Goal: Task Accomplishment & Management: Complete application form

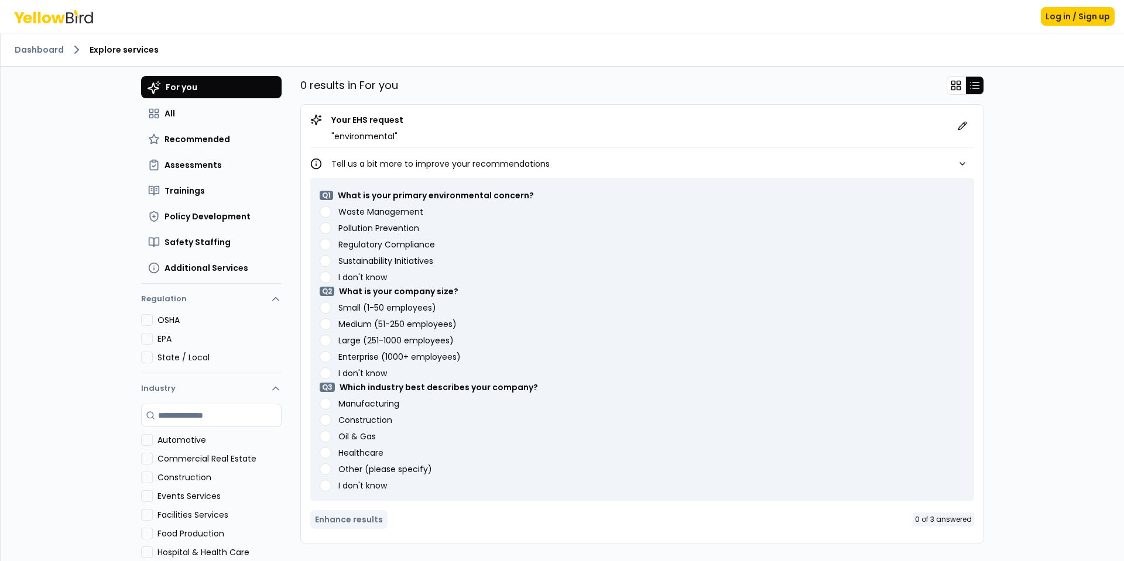
click at [322, 214] on Management "Waste Management" at bounding box center [326, 212] width 12 height 12
click at [323, 230] on Prevention "Pollution Prevention" at bounding box center [326, 228] width 12 height 12
click at [324, 242] on Compliance "Regulatory Compliance" at bounding box center [326, 245] width 12 height 12
click at [320, 343] on employees\) "Large (251-1000 employees)" at bounding box center [326, 341] width 12 height 12
click at [321, 408] on button "Manufacturing" at bounding box center [326, 404] width 12 height 12
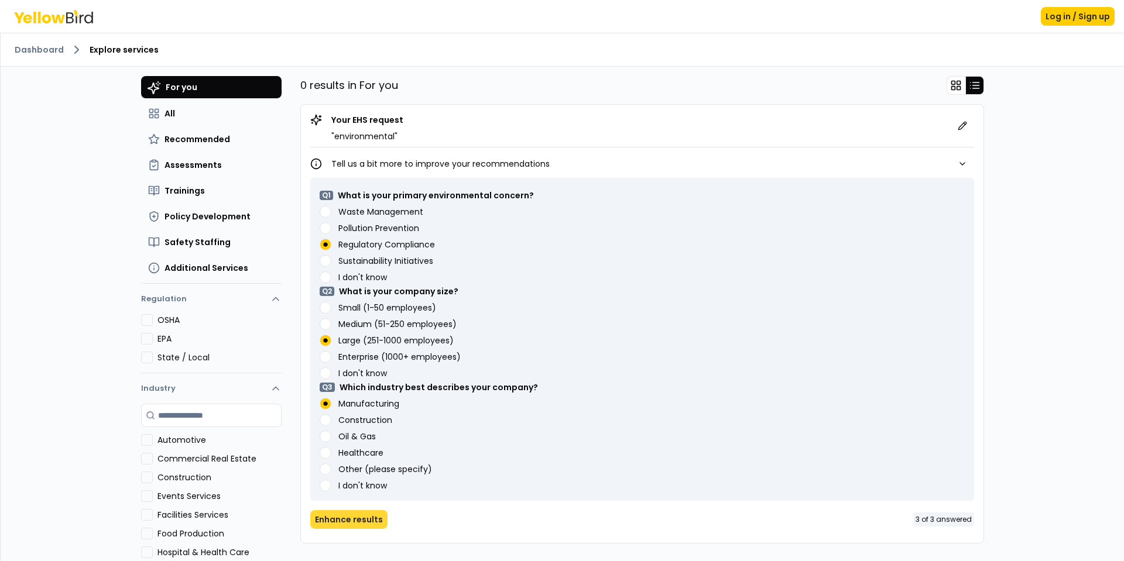
click at [344, 515] on button "Enhance results" at bounding box center [348, 520] width 77 height 19
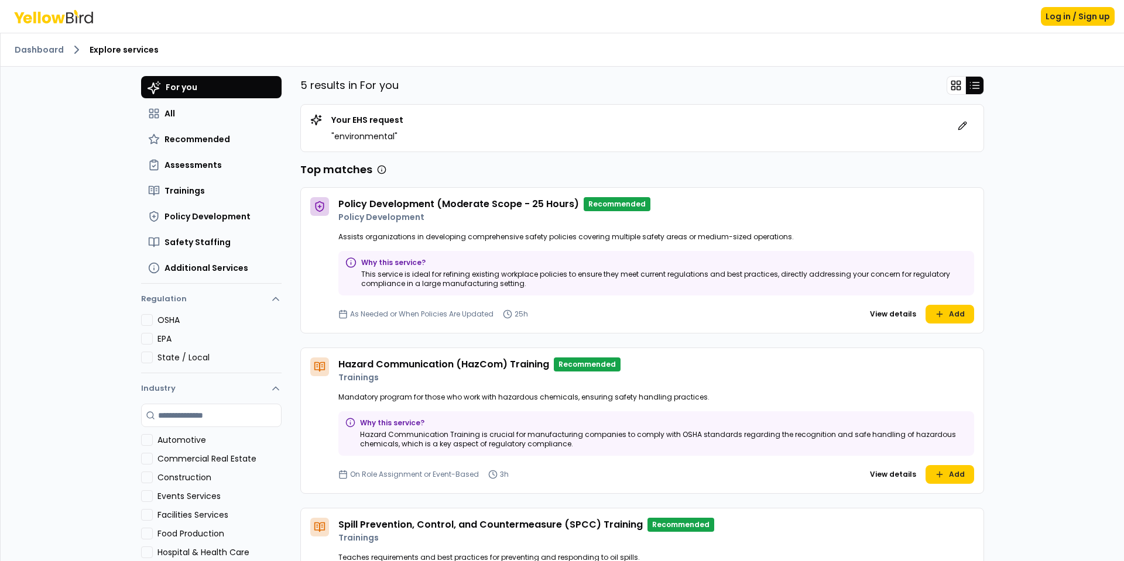
scroll to position [176, 0]
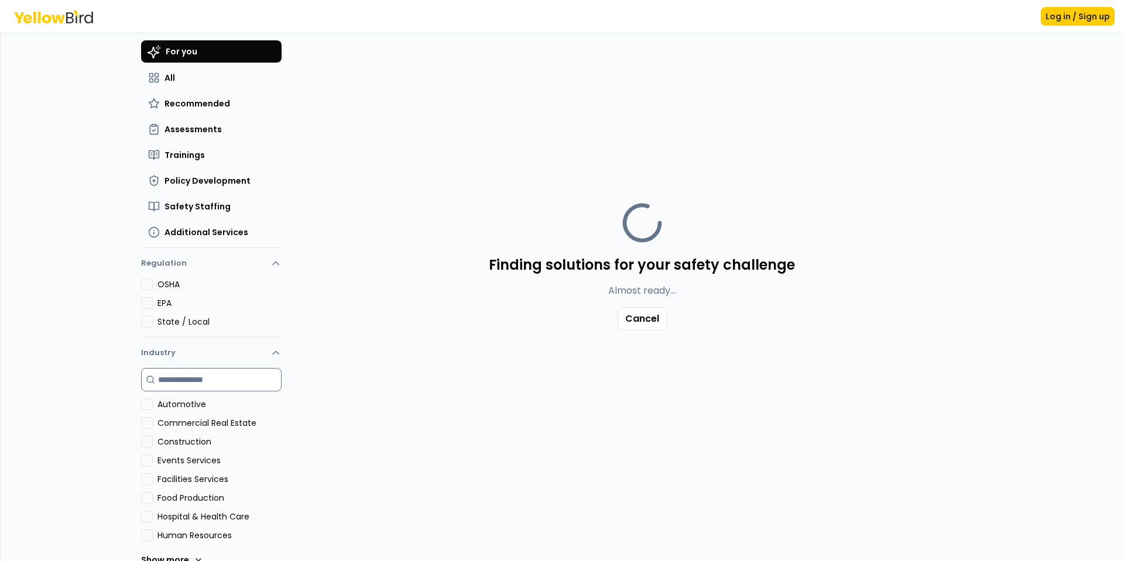
scroll to position [56, 0]
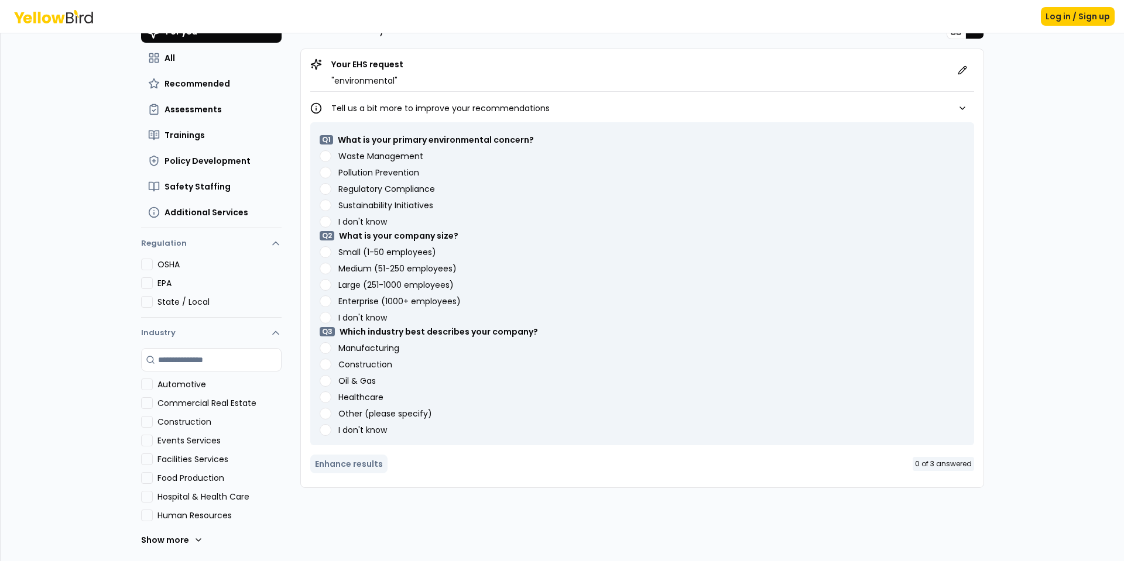
click at [321, 157] on Management "Waste Management" at bounding box center [326, 156] width 12 height 12
click at [320, 270] on employees\) "Medium (51-250 employees)" at bounding box center [326, 269] width 12 height 12
click at [325, 351] on button "Manufacturing" at bounding box center [326, 349] width 12 height 12
click at [354, 467] on button "Enhance results" at bounding box center [348, 464] width 77 height 19
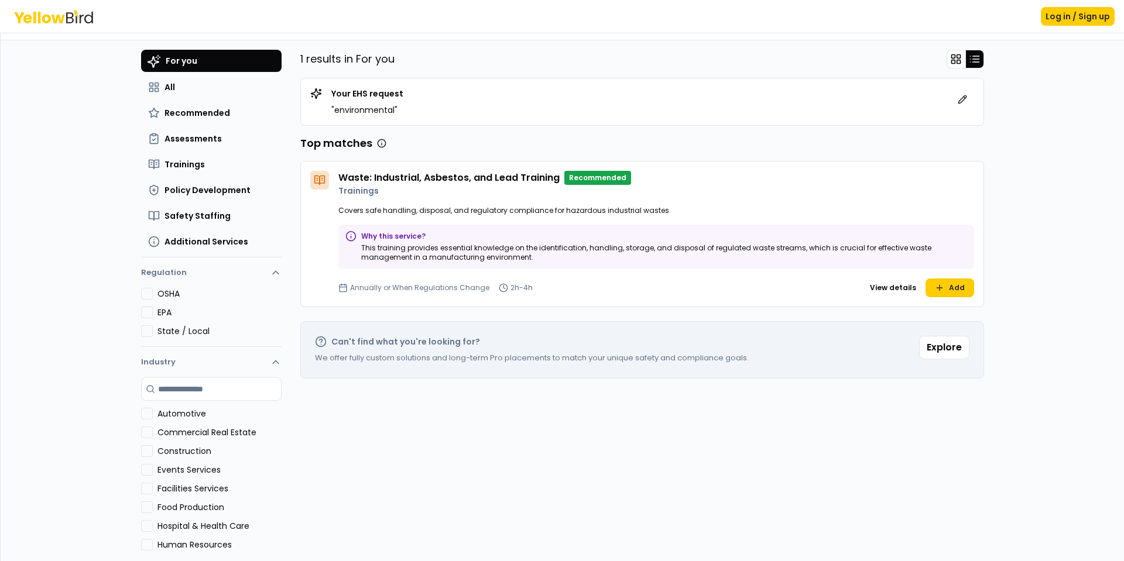
scroll to position [0, 0]
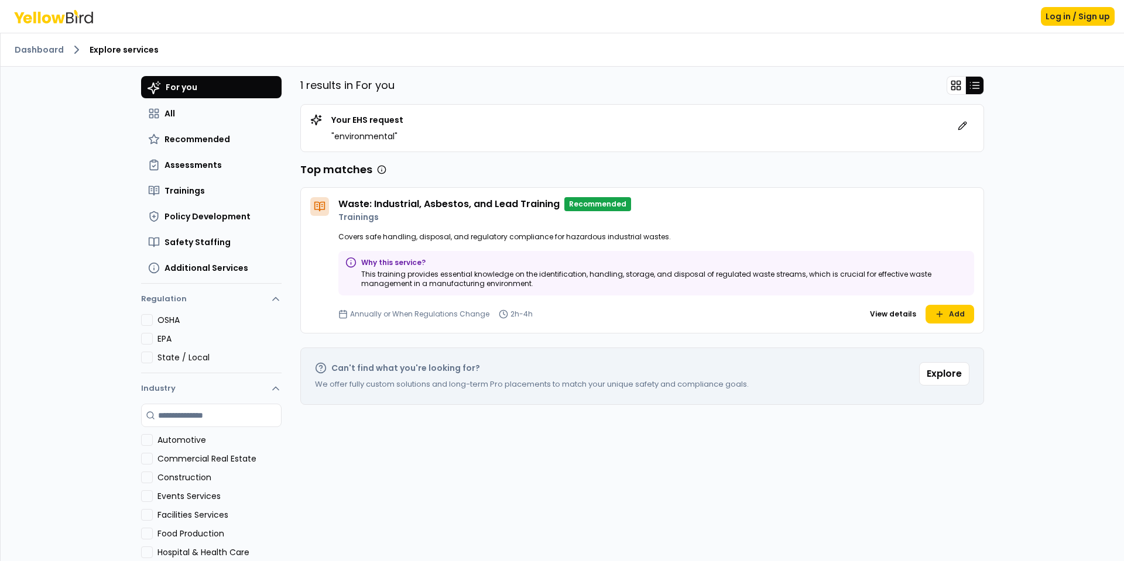
click at [143, 338] on button "EPA" at bounding box center [147, 339] width 12 height 12
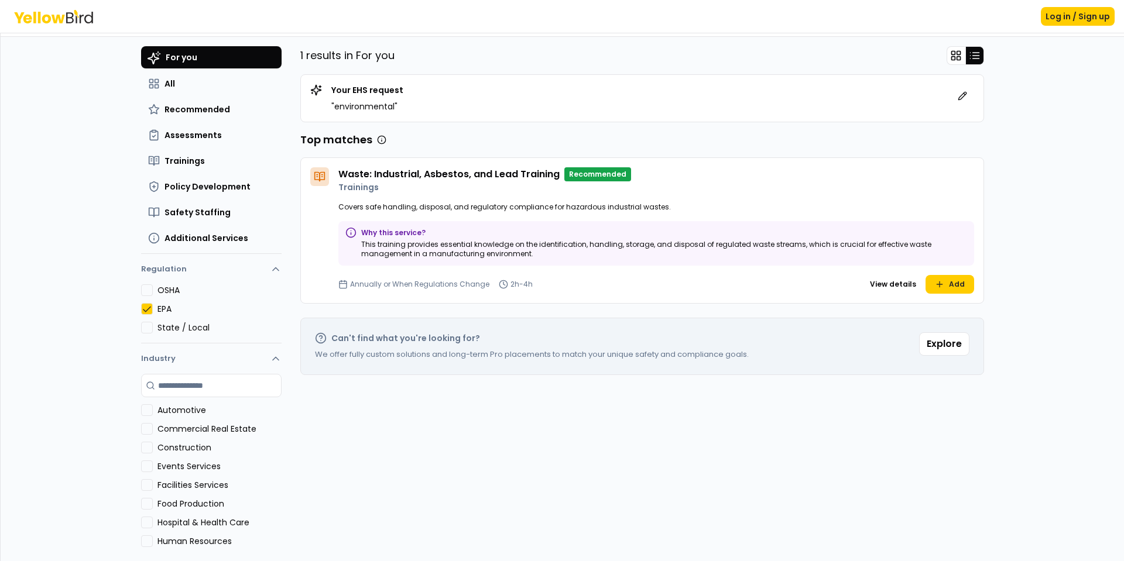
scroll to position [56, 0]
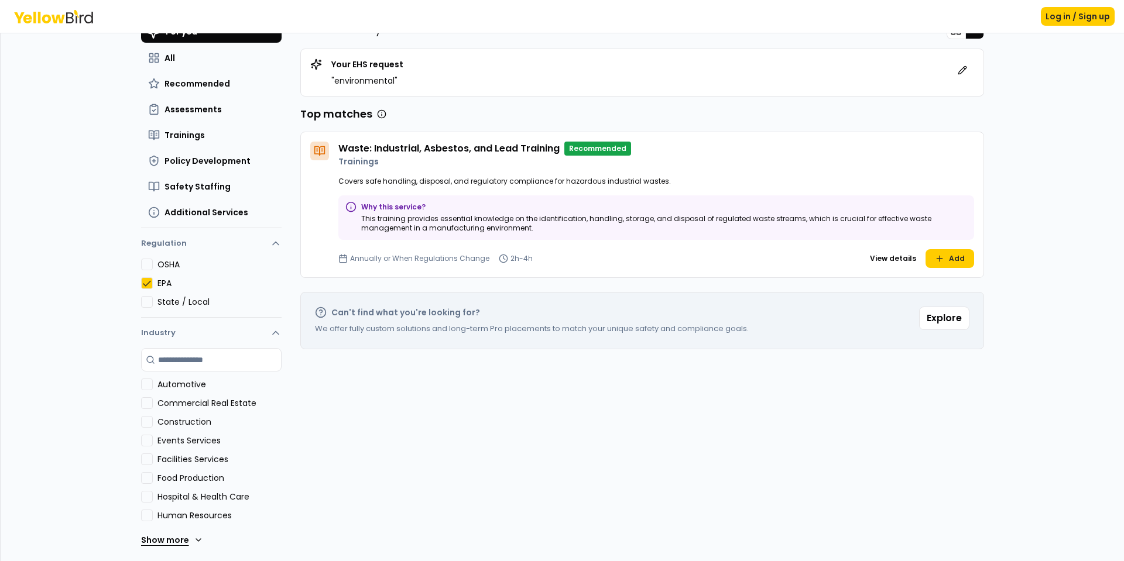
click at [194, 539] on icon at bounding box center [198, 540] width 9 height 9
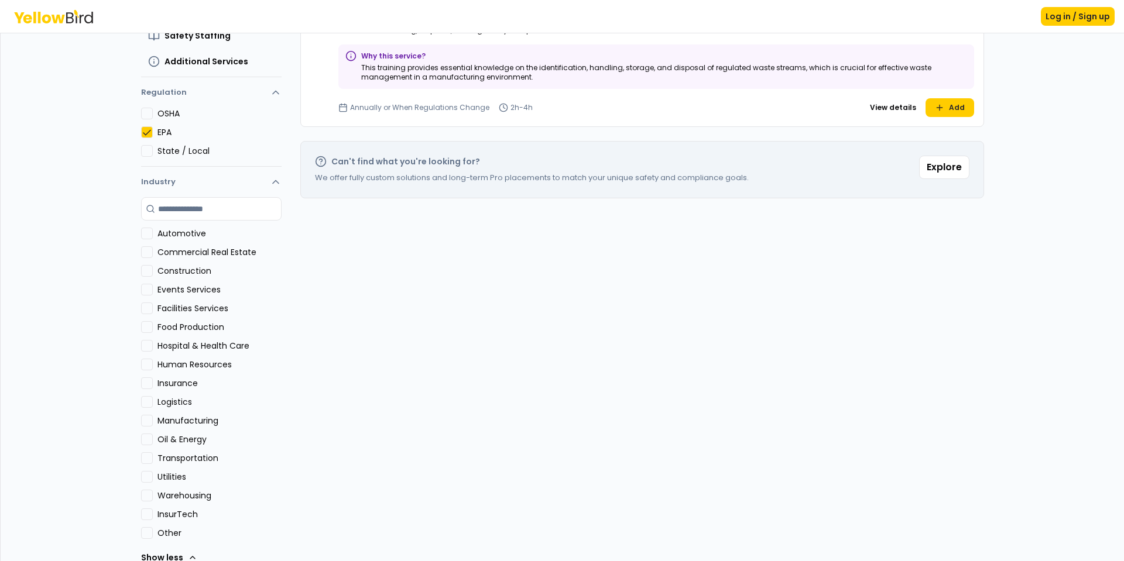
scroll to position [224, 0]
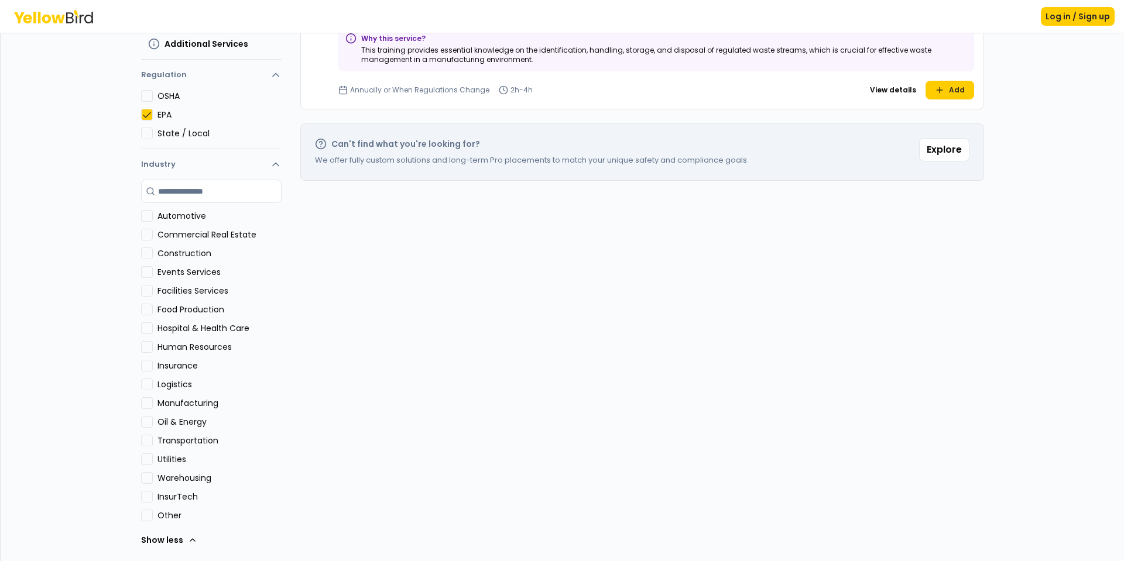
click at [143, 402] on button "Manufacturing" at bounding box center [147, 404] width 12 height 12
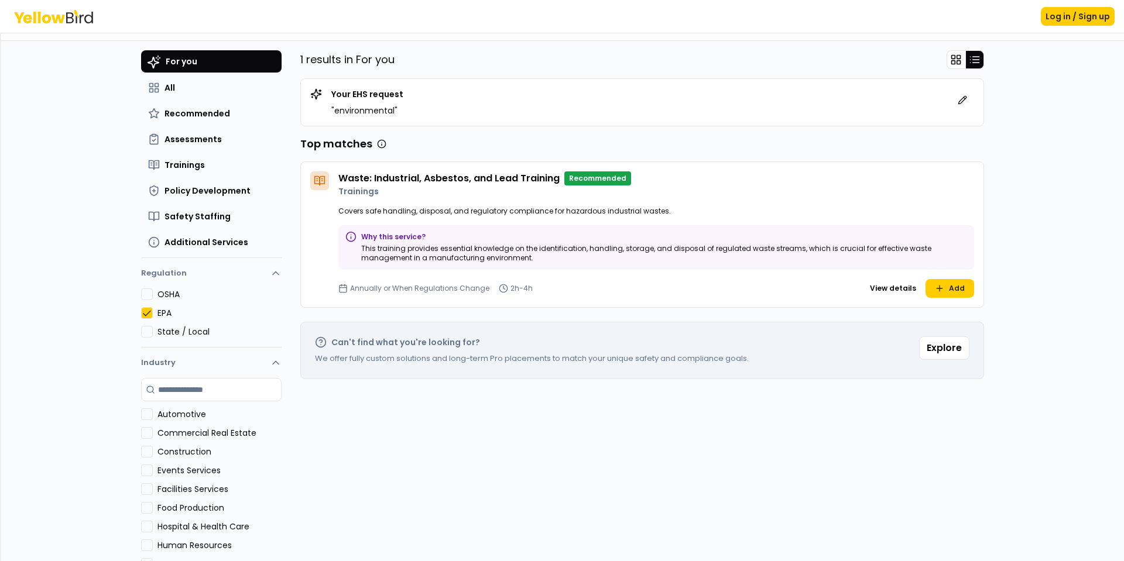
scroll to position [0, 0]
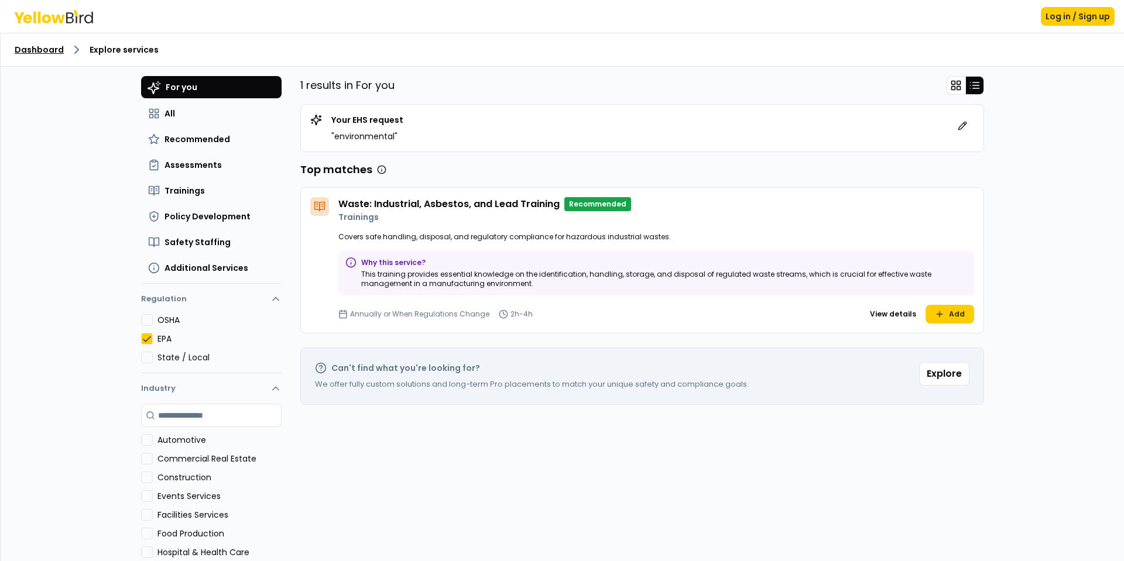
click at [44, 48] on link "Dashboard" at bounding box center [39, 50] width 49 height 12
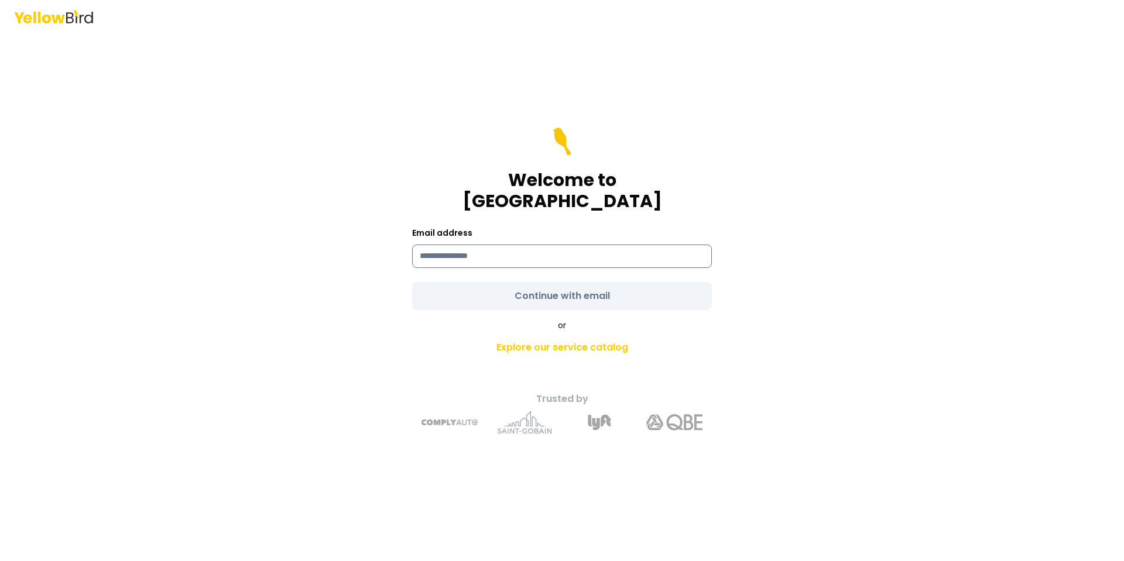
click at [475, 245] on input at bounding box center [562, 256] width 300 height 23
type input "**********"
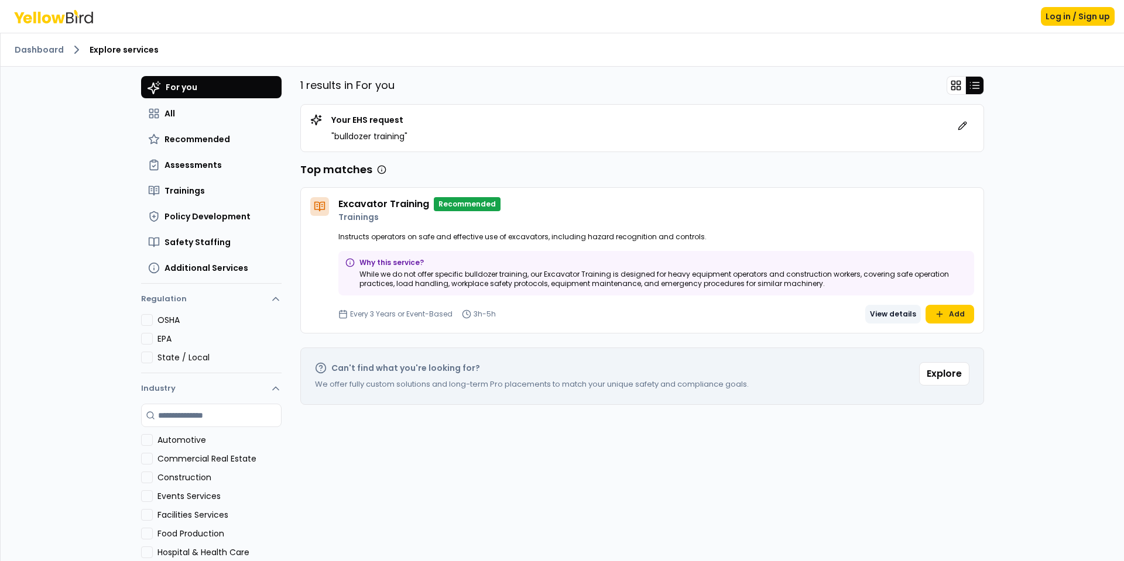
click at [891, 314] on button "View details" at bounding box center [893, 314] width 56 height 19
click at [170, 193] on span "Trainings" at bounding box center [185, 191] width 40 height 12
